Goal: Information Seeking & Learning: Learn about a topic

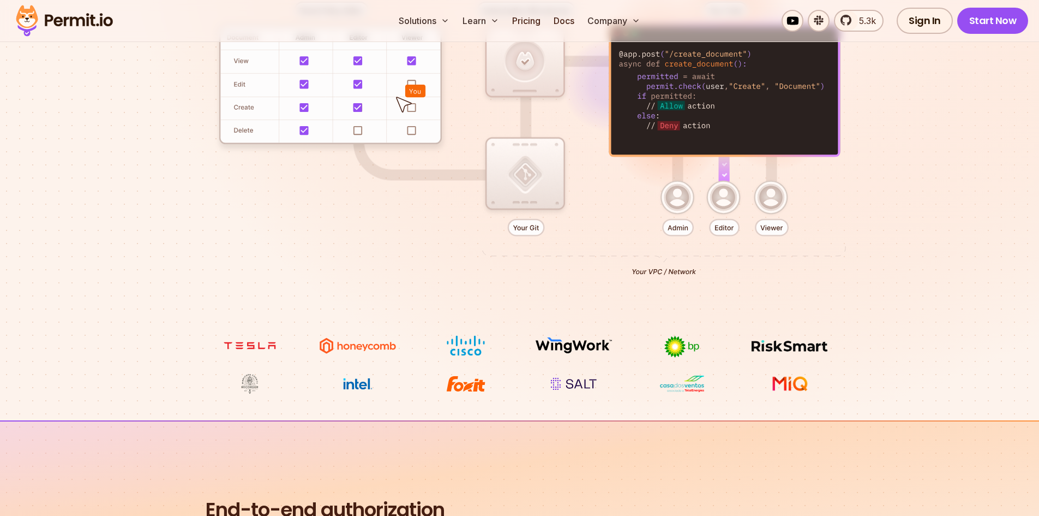
scroll to position [327, 0]
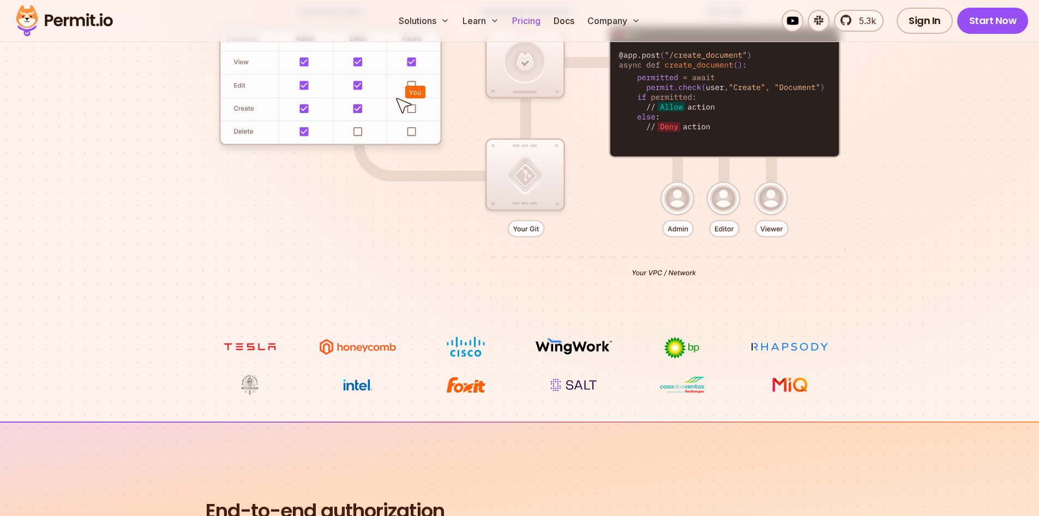
click at [520, 21] on link "Pricing" at bounding box center [526, 21] width 37 height 22
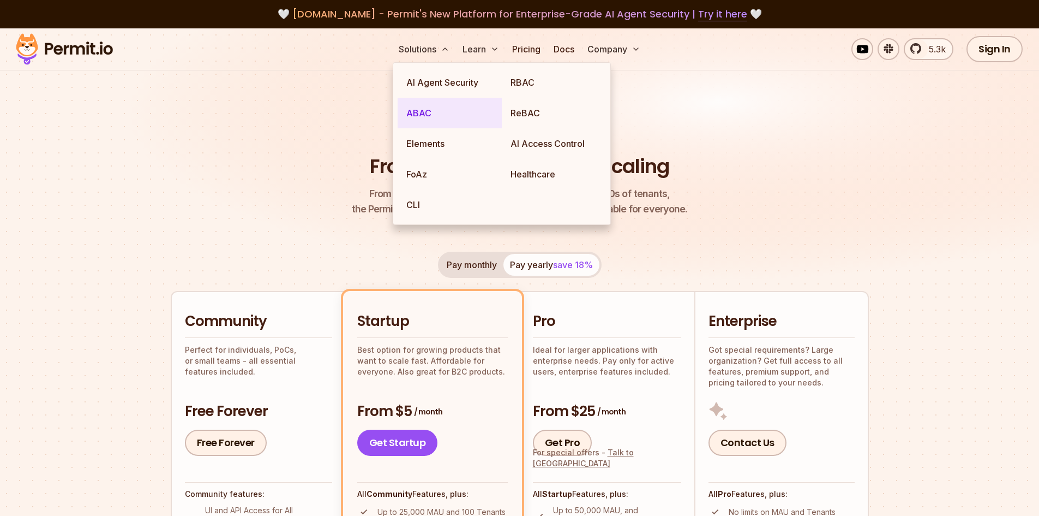
click at [415, 115] on link "ABAC" at bounding box center [450, 113] width 104 height 31
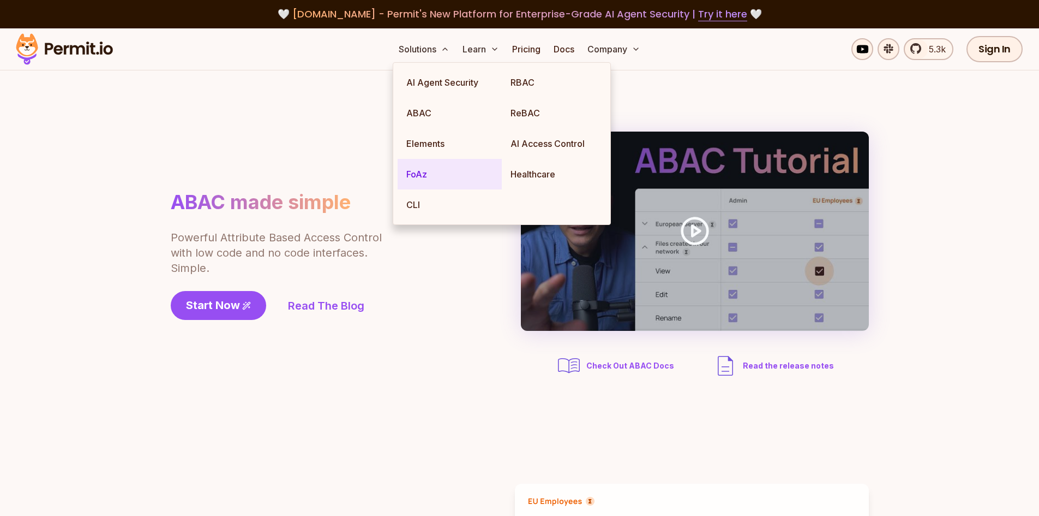
click at [412, 167] on link "FoAz" at bounding box center [450, 174] width 104 height 31
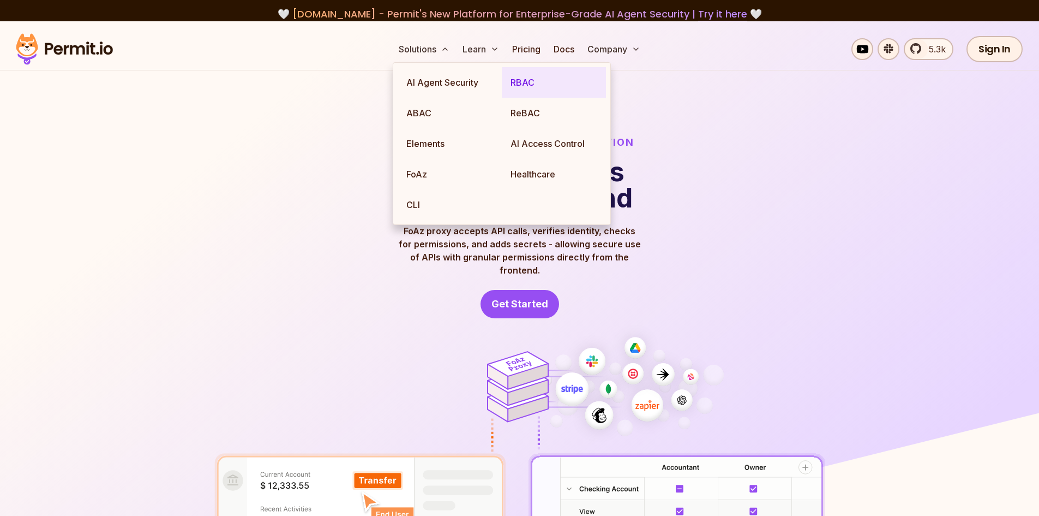
click at [523, 85] on link "RBAC" at bounding box center [554, 82] width 104 height 31
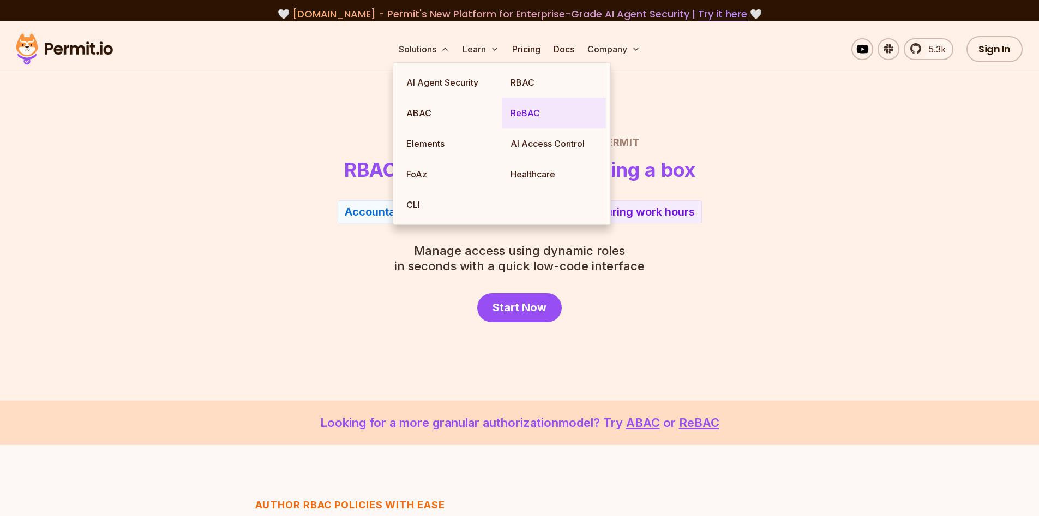
click at [520, 115] on link "ReBAC" at bounding box center [554, 113] width 104 height 31
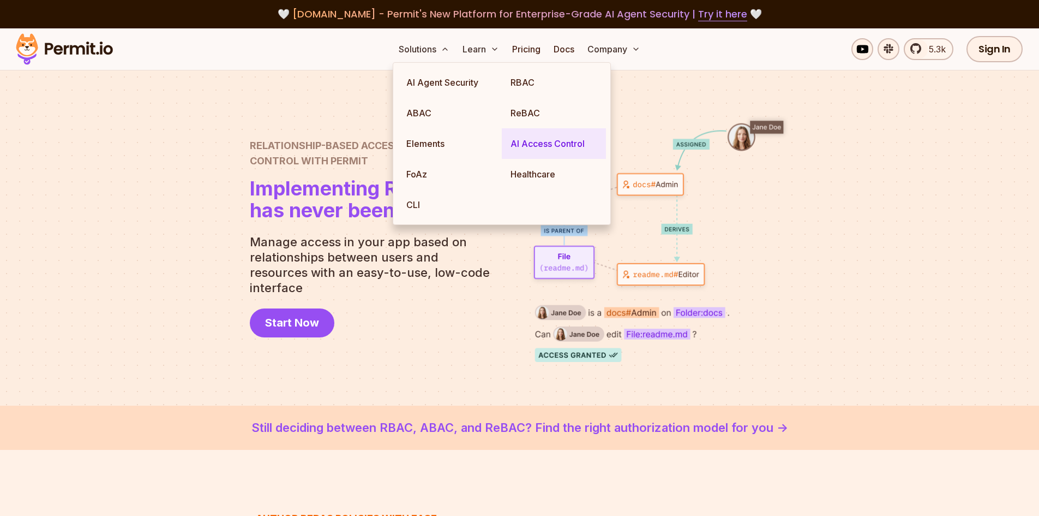
click at [565, 142] on link "AI Access Control" at bounding box center [554, 143] width 104 height 31
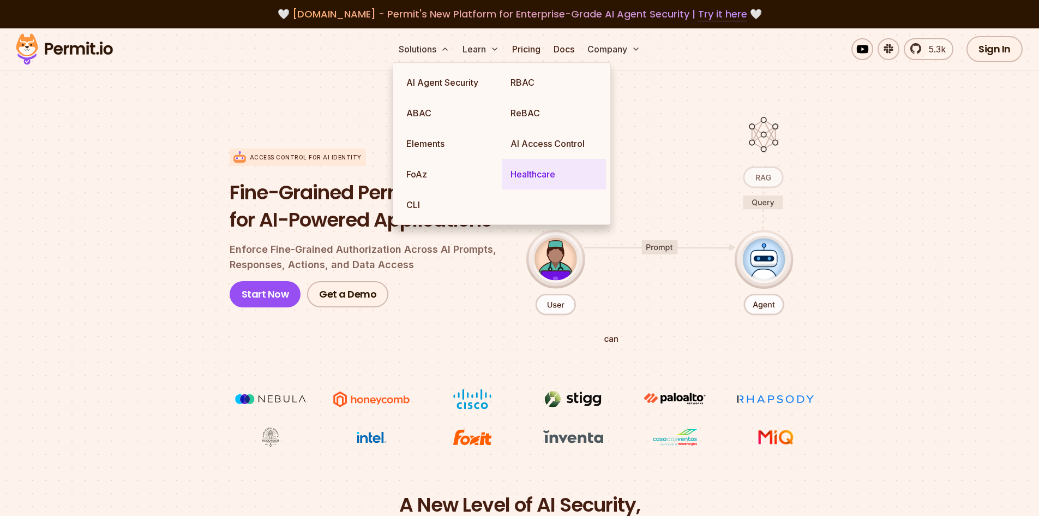
click at [524, 176] on link "Healthcare" at bounding box center [554, 174] width 104 height 31
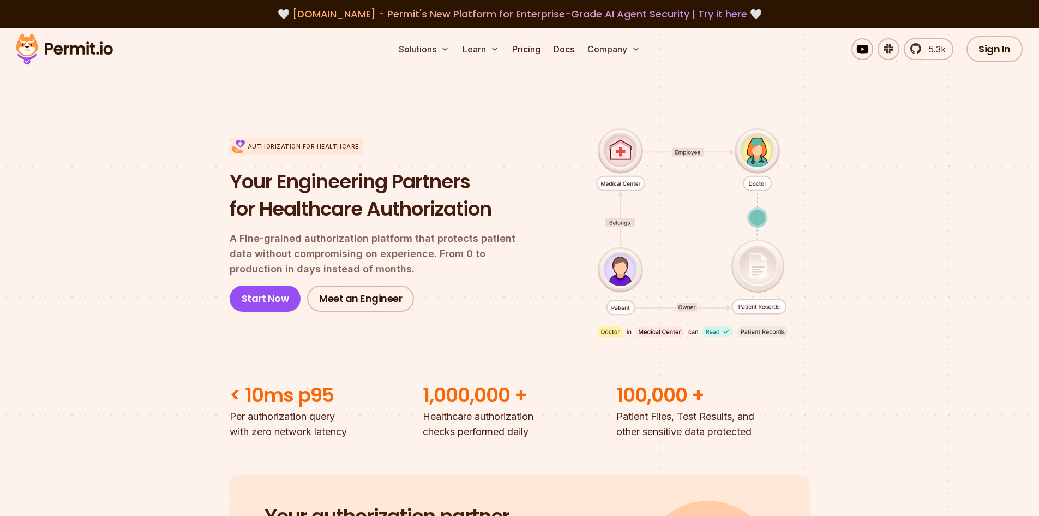
drag, startPoint x: 750, startPoint y: 261, endPoint x: 806, endPoint y: 211, distance: 74.9
click at [806, 211] on div "Authorization for Healthcare Your Engineering Partners for Healthcare Authoriza…" at bounding box center [520, 225] width 580 height 244
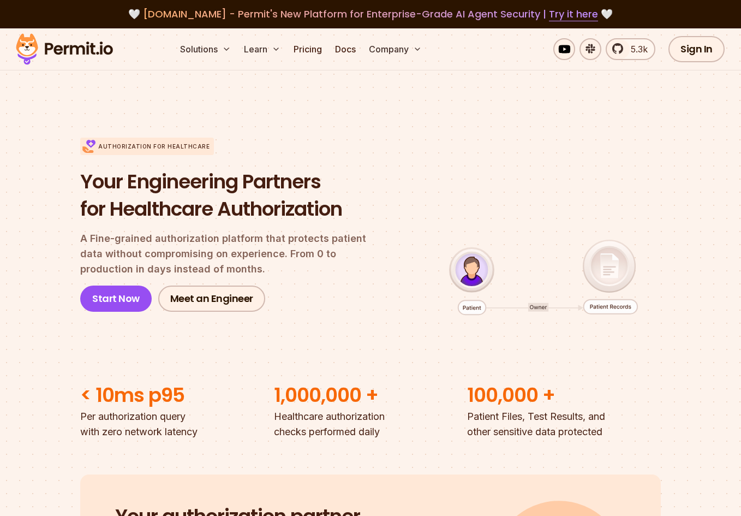
drag, startPoint x: 603, startPoint y: 269, endPoint x: 522, endPoint y: 257, distance: 82.1
click at [522, 257] on div "Authorization for Healthcare Your Engineering Partners for Healthcare Authoriza…" at bounding box center [370, 225] width 580 height 244
